Goal: Transaction & Acquisition: Subscribe to service/newsletter

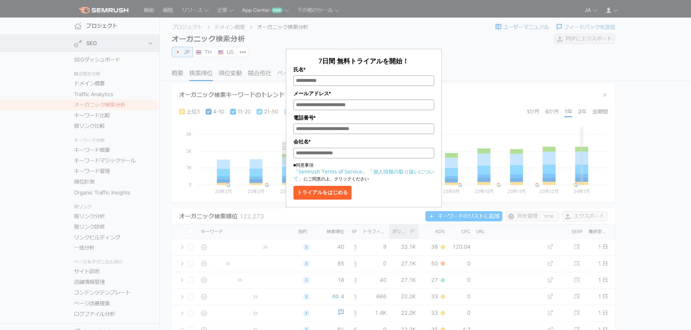
drag, startPoint x: 0, startPoint y: 0, endPoint x: 377, endPoint y: 82, distance: 385.2
click at [377, 82] on input "氏名*" at bounding box center [363, 80] width 141 height 11
type input "**********"
paste input "**********"
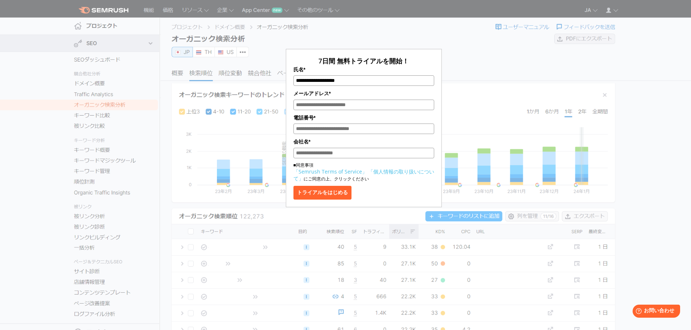
type input "**********"
click at [345, 132] on input "電話番号*" at bounding box center [363, 129] width 141 height 11
type input "**********"
click at [365, 83] on input "**********" at bounding box center [363, 80] width 141 height 11
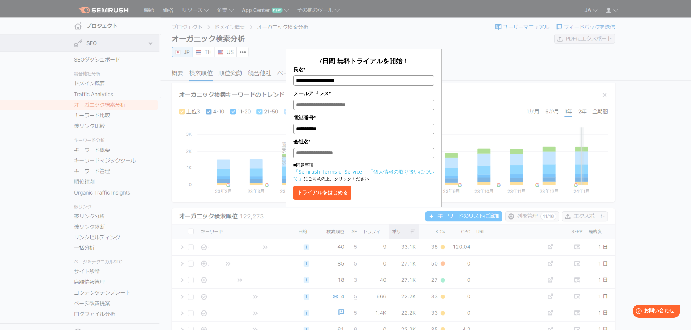
click at [365, 83] on input "**********" at bounding box center [363, 80] width 141 height 11
click at [357, 104] on input "メールアドレス*" at bounding box center [363, 105] width 141 height 11
paste input "**********"
type input "**********"
click at [326, 158] on input "会社名*" at bounding box center [363, 153] width 141 height 11
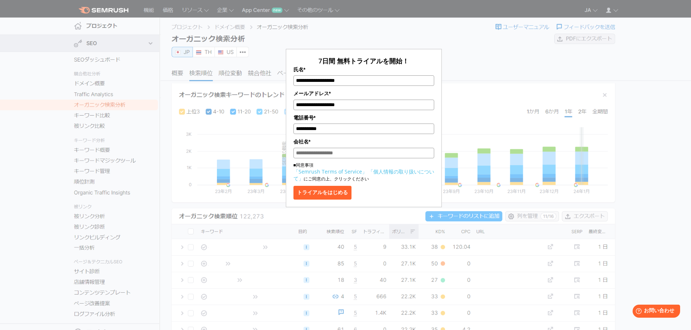
type input "**********"
click at [337, 198] on button "トライアルをはじめる" at bounding box center [322, 193] width 58 height 14
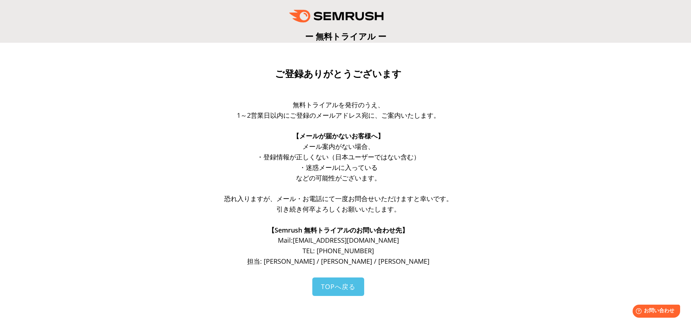
click at [356, 183] on p "などの可能性がございます。" at bounding box center [339, 178] width 276 height 11
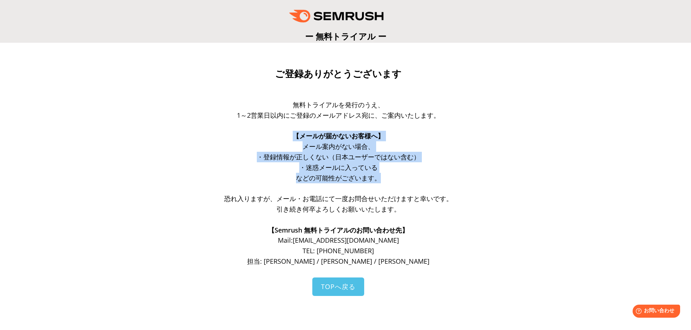
drag, startPoint x: 356, startPoint y: 183, endPoint x: 371, endPoint y: 129, distance: 55.7
click at [371, 129] on div "無料トライアルを発行のうえ、 1～2営業日以内にご登録のメールアドレス宛に、ご案内いたします。 【メールが届かないお客様へ】 メール案内がない場合、 ・登録情…" at bounding box center [339, 183] width 276 height 167
click at [371, 129] on p at bounding box center [339, 126] width 276 height 11
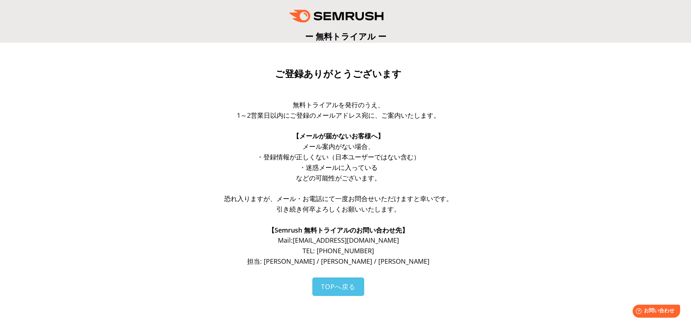
click at [371, 129] on p at bounding box center [339, 126] width 276 height 11
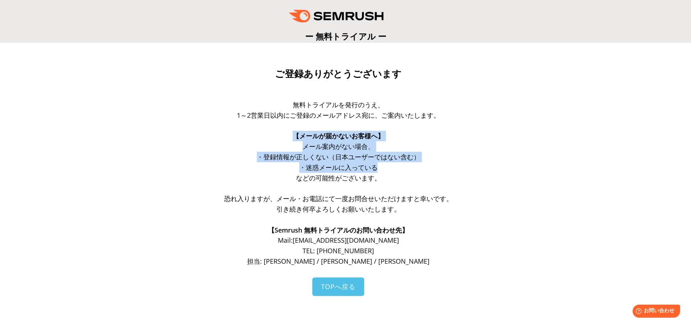
drag, startPoint x: 371, startPoint y: 129, endPoint x: 363, endPoint y: 168, distance: 39.1
click at [363, 168] on div "無料トライアルを発行のうえ、 1～2営業日以内にご登録のメールアドレス宛に、ご案内いたします。 【メールが届かないお客様へ】 メール案内がない場合、 ・登録情…" at bounding box center [339, 183] width 276 height 167
click at [363, 168] on span "・迷惑メールに入っている" at bounding box center [338, 167] width 78 height 9
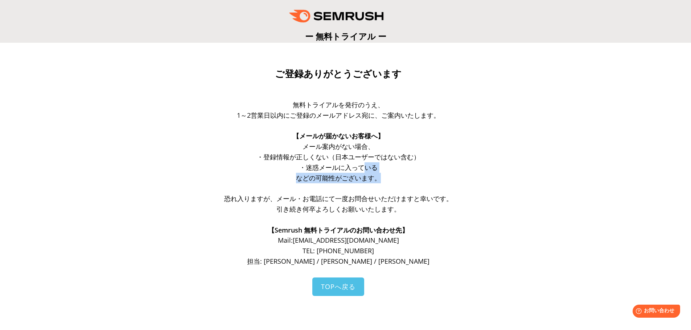
drag, startPoint x: 363, startPoint y: 168, endPoint x: 358, endPoint y: 188, distance: 21.0
click at [358, 188] on div "無料トライアルを発行のうえ、 1～2営業日以内にご登録のメールアドレス宛に、ご案内いたします。 【メールが届かないお客様へ】 メール案内がない場合、 ・登録情…" at bounding box center [339, 183] width 276 height 167
click at [358, 188] on p at bounding box center [339, 188] width 276 height 11
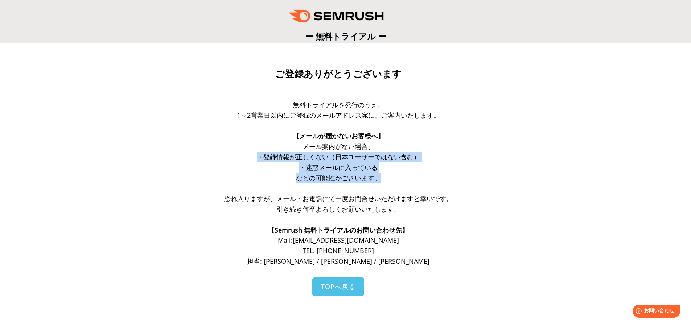
drag, startPoint x: 358, startPoint y: 188, endPoint x: 377, endPoint y: 149, distance: 43.3
click at [377, 149] on div "無料トライアルを発行のうえ、 1～2営業日以内にご登録のメールアドレス宛に、ご案内いたします。 【メールが届かないお客様へ】 メール案内がない場合、 ・登録情…" at bounding box center [339, 183] width 276 height 167
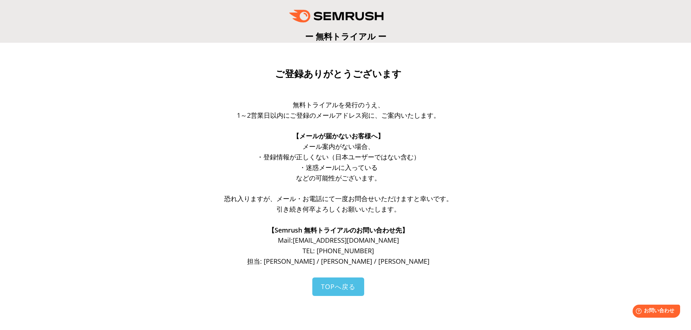
click at [383, 135] on span "【メールが届かないお客様へ】" at bounding box center [338, 136] width 91 height 9
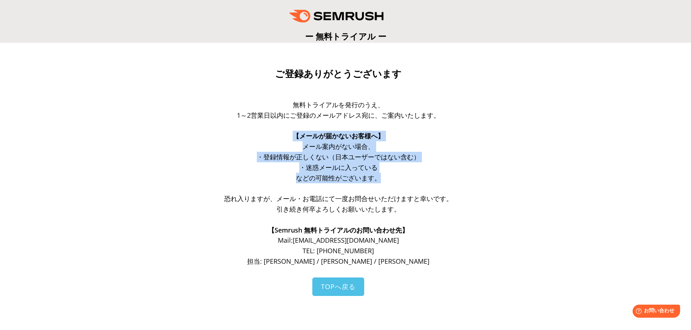
drag, startPoint x: 383, startPoint y: 135, endPoint x: 373, endPoint y: 188, distance: 54.3
click at [373, 188] on div "無料トライアルを発行のうえ、 1～2営業日以内にご登録のメールアドレス宛に、ご案内いたします。 【メールが届かないお客様へ】 メール案内がない場合、 ・登録情…" at bounding box center [339, 183] width 276 height 167
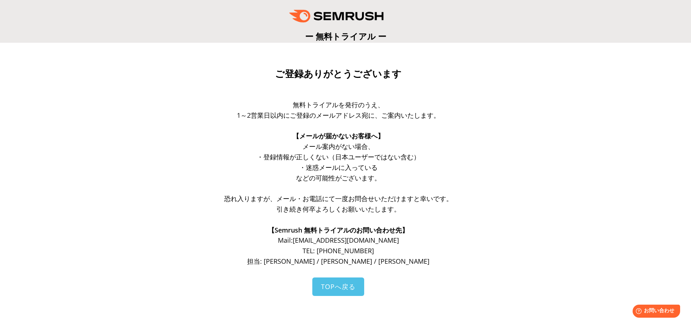
click at [361, 268] on div "無料トライアルを発行のうえ、 1～2営業日以内にご登録のメールアドレス宛に、ご案内いたします。 【メールが届かないお客様へ】 メール案内がない場合、 ・登録情…" at bounding box center [339, 189] width 276 height 178
click at [383, 196] on span "恐れ入りますが、メール・お電話にて一度お問合せいただけますと幸いです。" at bounding box center [338, 198] width 229 height 9
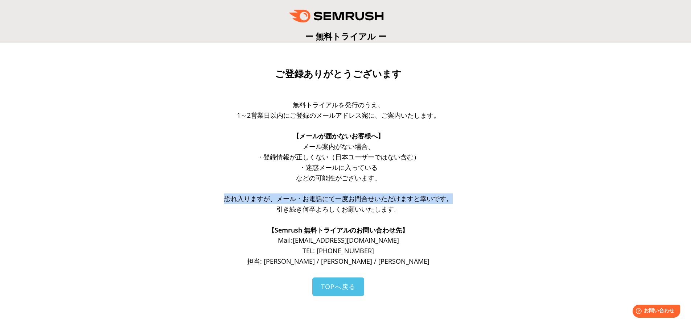
click at [383, 196] on span "恐れ入りますが、メール・お電話にて一度お問合せいただけますと幸いです。" at bounding box center [338, 198] width 229 height 9
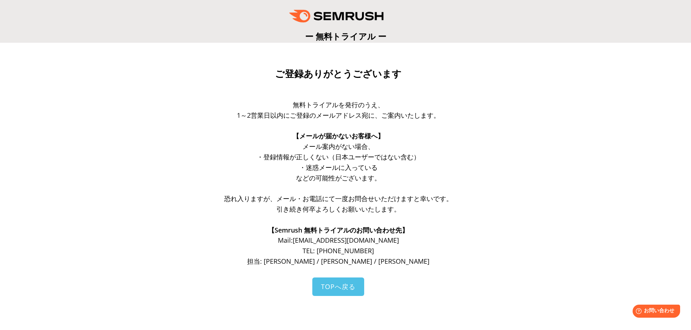
click at [374, 218] on p at bounding box center [339, 220] width 276 height 11
click at [385, 203] on span "恐れ入りますが、メール・お電話にて一度お問合せいただけますと幸いです。" at bounding box center [338, 198] width 229 height 9
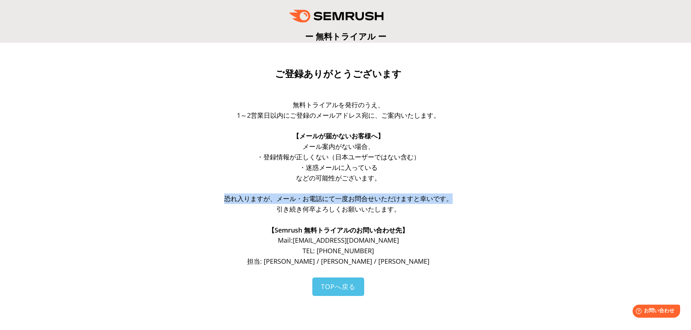
click at [385, 203] on span "恐れ入りますが、メール・お電話にて一度お問合せいただけますと幸いです。" at bounding box center [338, 198] width 229 height 9
drag, startPoint x: 385, startPoint y: 203, endPoint x: 378, endPoint y: 215, distance: 13.6
click at [378, 215] on div "無料トライアルを発行のうえ、 1～2営業日以内にご登録のメールアドレス宛に、ご案内いたします。 【メールが届かないお客様へ】 メール案内がない場合、 ・登録情…" at bounding box center [339, 183] width 276 height 167
click at [378, 215] on p at bounding box center [339, 220] width 276 height 11
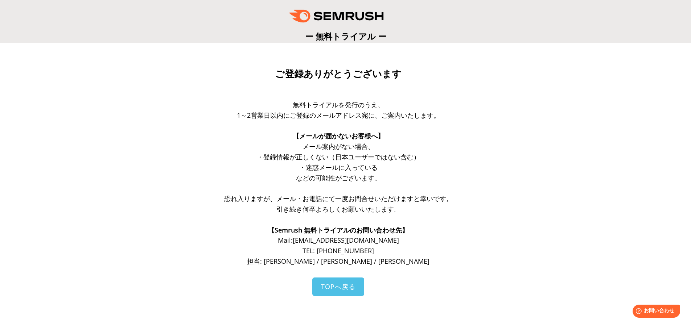
click at [378, 215] on p at bounding box center [339, 220] width 276 height 11
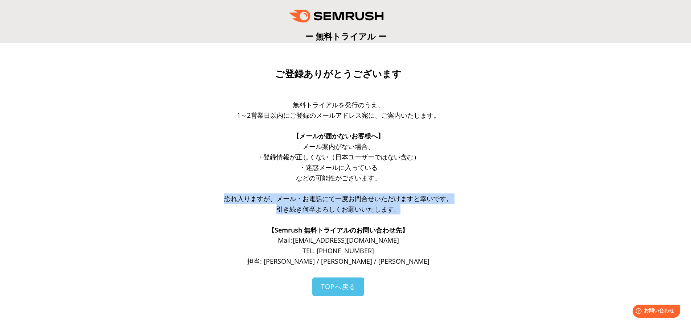
drag, startPoint x: 378, startPoint y: 215, endPoint x: 387, endPoint y: 173, distance: 42.6
click at [387, 173] on div "無料トライアルを発行のうえ、 1～2営業日以内にご登録のメールアドレス宛に、ご案内いたします。 【メールが届かないお客様へ】 メール案内がない場合、 ・登録情…" at bounding box center [339, 183] width 276 height 167
click at [387, 173] on p "などの可能性がございます。" at bounding box center [339, 178] width 276 height 11
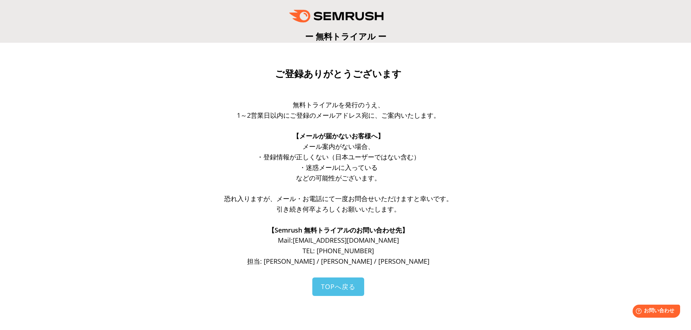
click at [387, 173] on p "などの可能性がございます。" at bounding box center [339, 178] width 276 height 11
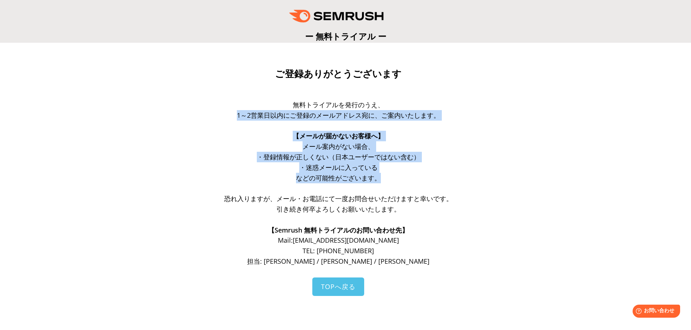
drag, startPoint x: 387, startPoint y: 173, endPoint x: 399, endPoint y: 118, distance: 57.2
click at [399, 118] on div "無料トライアルを発行のうえ、 1～2営業日以内にご登録のメールアドレス宛に、ご案内いたします。 【メールが届かないお客様へ】 メール案内がない場合、 ・登録情…" at bounding box center [339, 183] width 276 height 167
click at [399, 118] on span "1～2営業日以内にご登録のメールアドレス宛に、ご案内いたします。" at bounding box center [338, 115] width 203 height 9
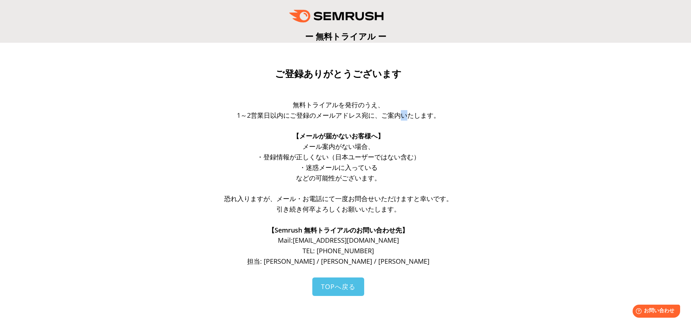
click at [399, 118] on span "1～2営業日以内にご登録のメールアドレス宛に、ご案内いたします。" at bounding box center [338, 115] width 203 height 9
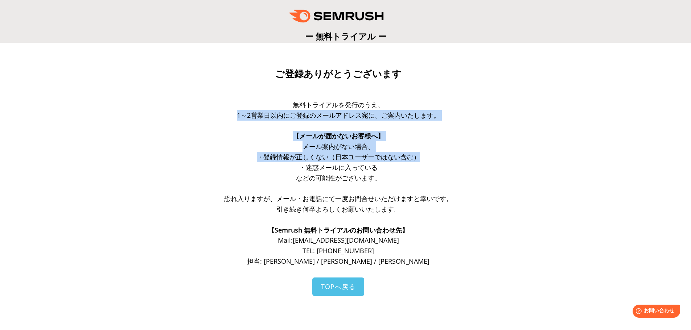
drag, startPoint x: 399, startPoint y: 118, endPoint x: 389, endPoint y: 153, distance: 36.7
click at [389, 153] on div "無料トライアルを発行のうえ、 1～2営業日以内にご登録のメールアドレス宛に、ご案内いたします。 【メールが届かないお客様へ】 メール案内がない場合、 ・登録情…" at bounding box center [339, 183] width 276 height 167
